Goal: Contribute content: Add original content to the website for others to see

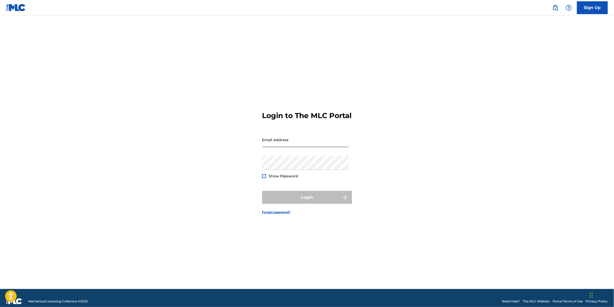
click at [307, 146] on input "Email Address" at bounding box center [305, 139] width 87 height 15
type input "[EMAIL_ADDRESS][DOMAIN_NAME]"
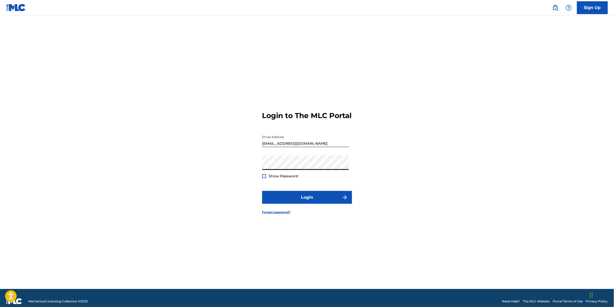
click at [262, 191] on button "Login" at bounding box center [307, 197] width 90 height 13
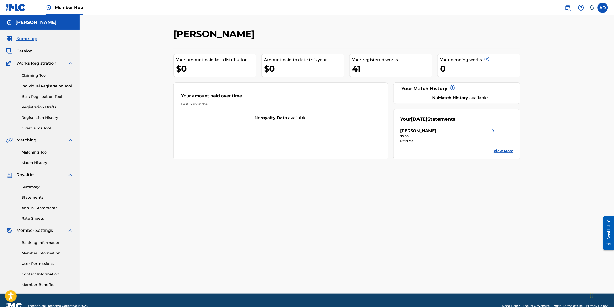
click at [34, 49] on div "Catalog" at bounding box center [39, 51] width 67 height 6
click at [30, 49] on span "Catalog" at bounding box center [24, 51] width 16 height 6
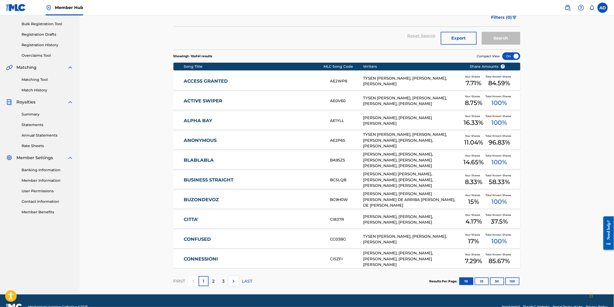
scroll to position [85, 0]
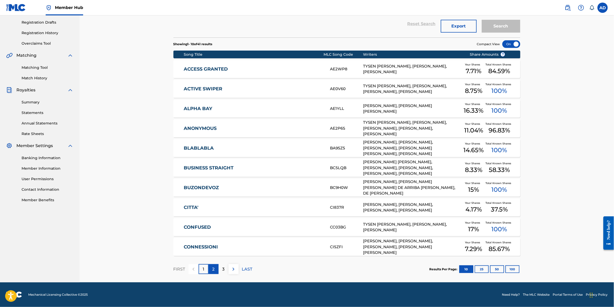
click at [212, 268] on div "2" at bounding box center [213, 269] width 10 height 10
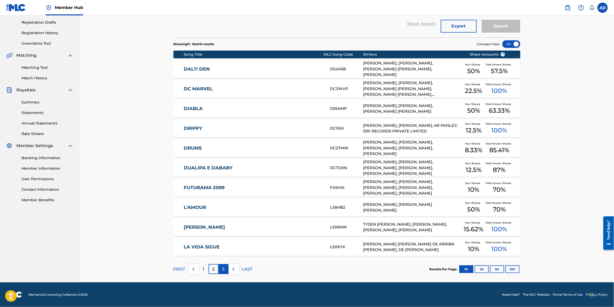
click at [222, 269] on div "3" at bounding box center [223, 269] width 10 height 10
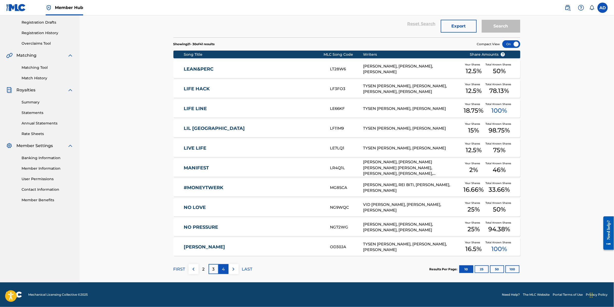
click at [220, 269] on div "4" at bounding box center [223, 269] width 10 height 10
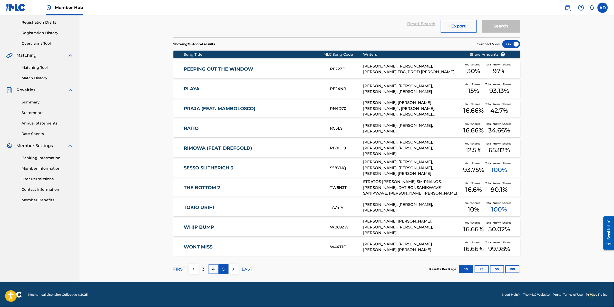
click at [223, 267] on p "5" at bounding box center [223, 269] width 2 height 6
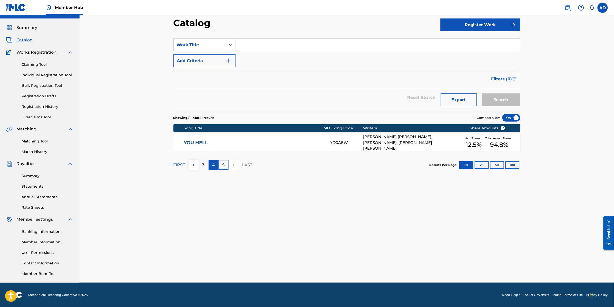
click at [213, 166] on p "4" at bounding box center [213, 165] width 3 height 6
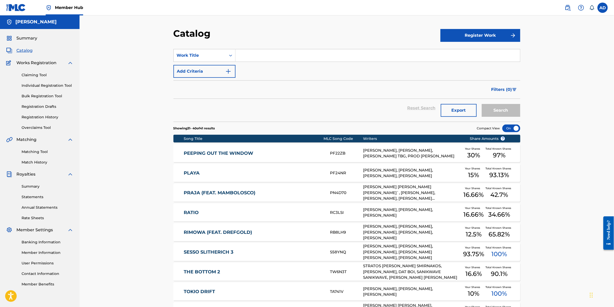
scroll to position [0, 0]
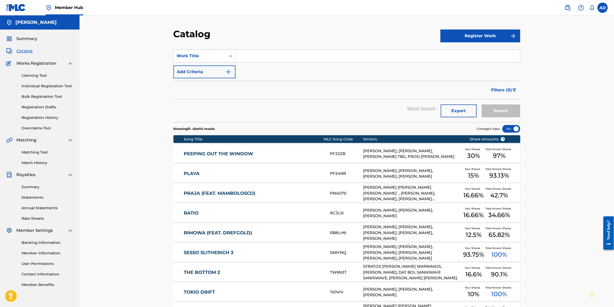
click at [271, 60] on input "Search Form" at bounding box center [377, 56] width 284 height 12
type input "the bottom 2"
click at [482, 104] on button "Search" at bounding box center [501, 110] width 38 height 13
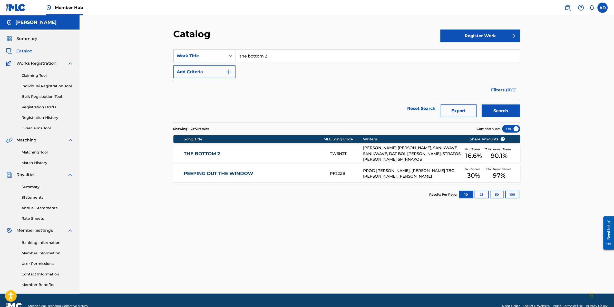
drag, startPoint x: 274, startPoint y: 56, endPoint x: 199, endPoint y: 62, distance: 75.1
click at [225, 62] on div "SearchWithCriteria0983e66a-de10-4fa9-96f1-38909fabc547 Work Title the bottom 2" at bounding box center [346, 55] width 347 height 13
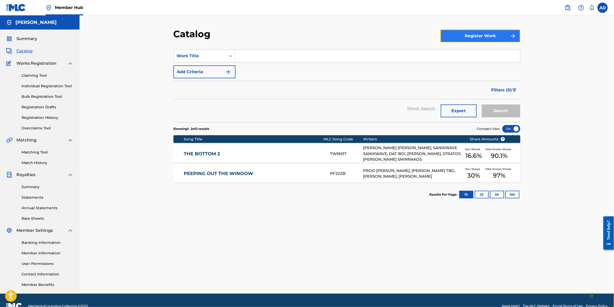
click at [494, 39] on button "Register Work" at bounding box center [480, 35] width 80 height 13
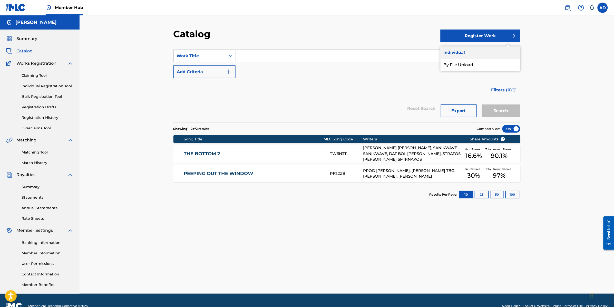
click at [476, 53] on link "Individual" at bounding box center [480, 52] width 80 height 12
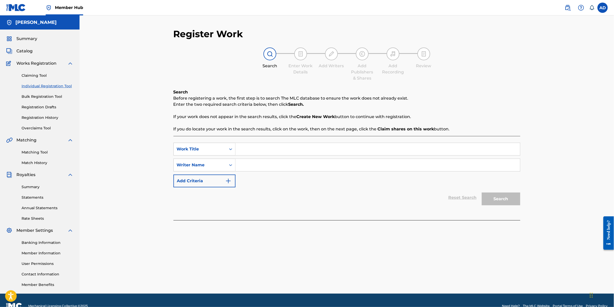
click at [267, 163] on input "Search Form" at bounding box center [377, 165] width 284 height 12
type input "[PERSON_NAME]"
click at [308, 167] on input "[PERSON_NAME]" at bounding box center [377, 165] width 284 height 12
click at [464, 198] on div "Reset Search Search" at bounding box center [346, 197] width 347 height 21
click at [560, 159] on div "Register Work Search Enter Work Details Add Writers Add Publishers & Shares Add…" at bounding box center [346, 154] width 534 height 278
